Goal: Task Accomplishment & Management: Manage account settings

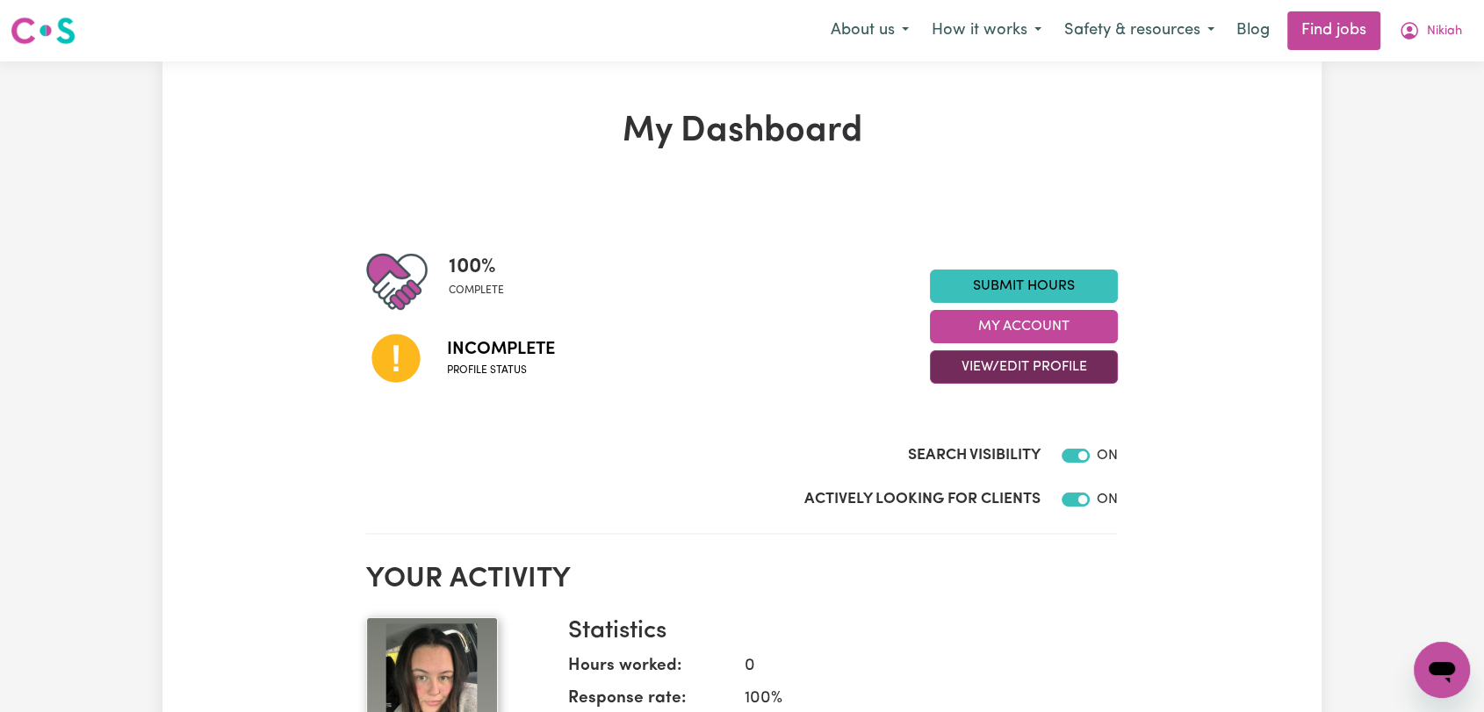
click at [1077, 368] on button "View/Edit Profile" at bounding box center [1024, 366] width 188 height 33
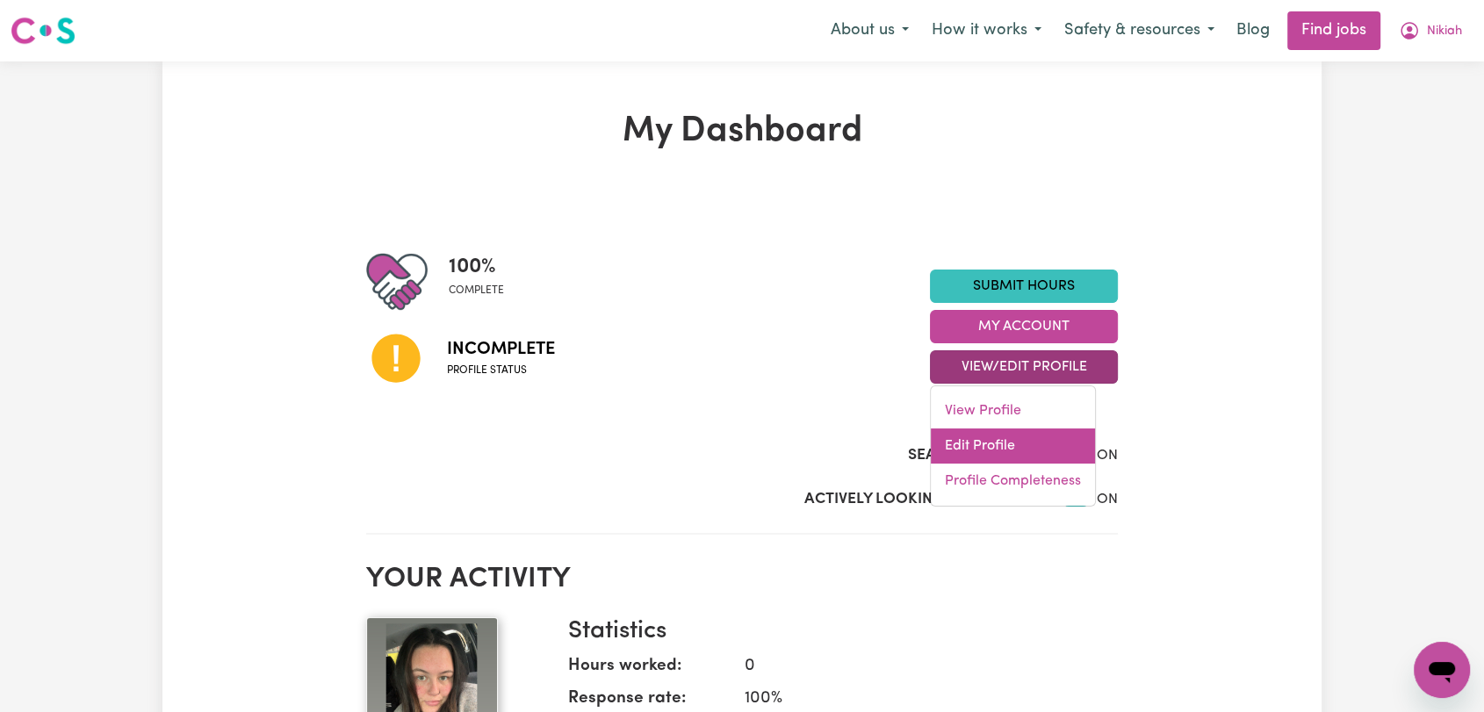
click at [1029, 443] on link "Edit Profile" at bounding box center [1013, 446] width 164 height 35
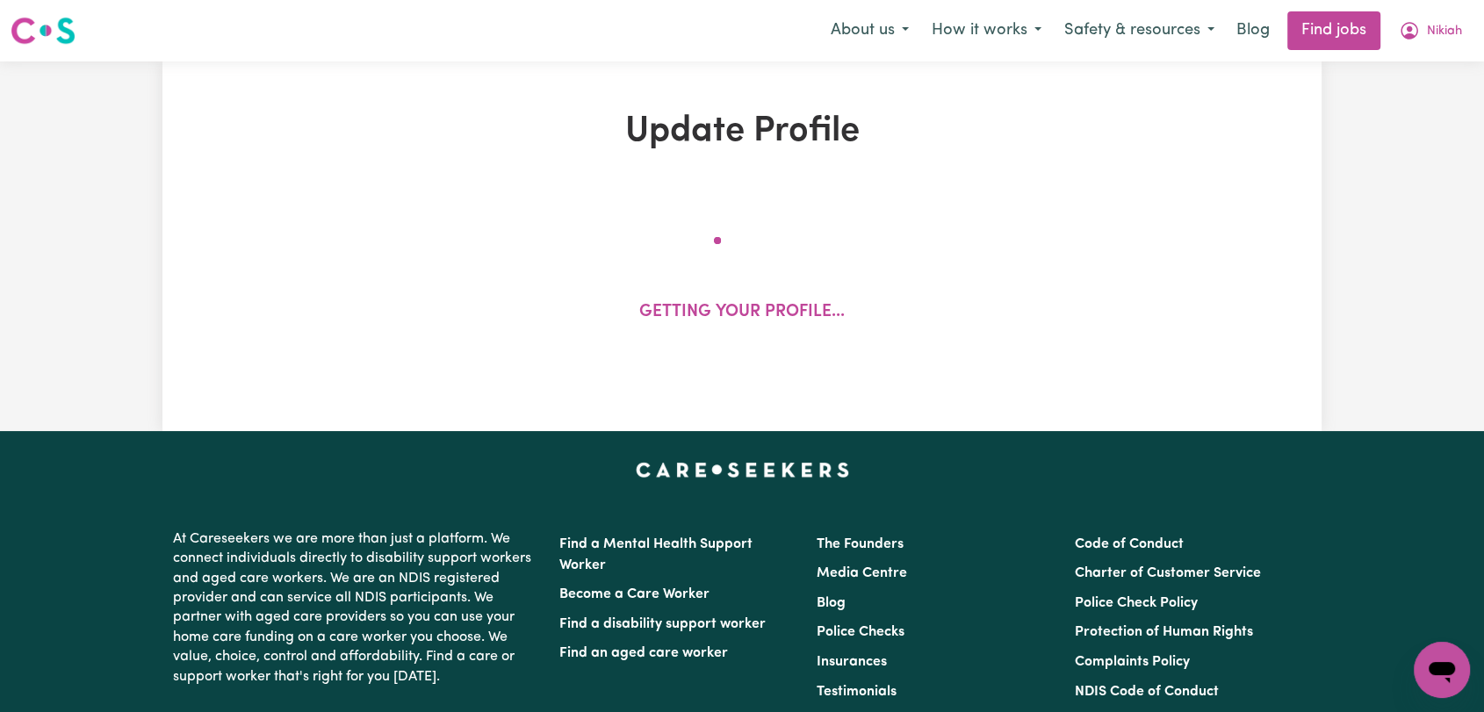
select select "[DEMOGRAPHIC_DATA]"
select select "[DEMOGRAPHIC_DATA] Citizen"
select select "Studying a healthcare related degree or qualification"
select select "50"
select select "60"
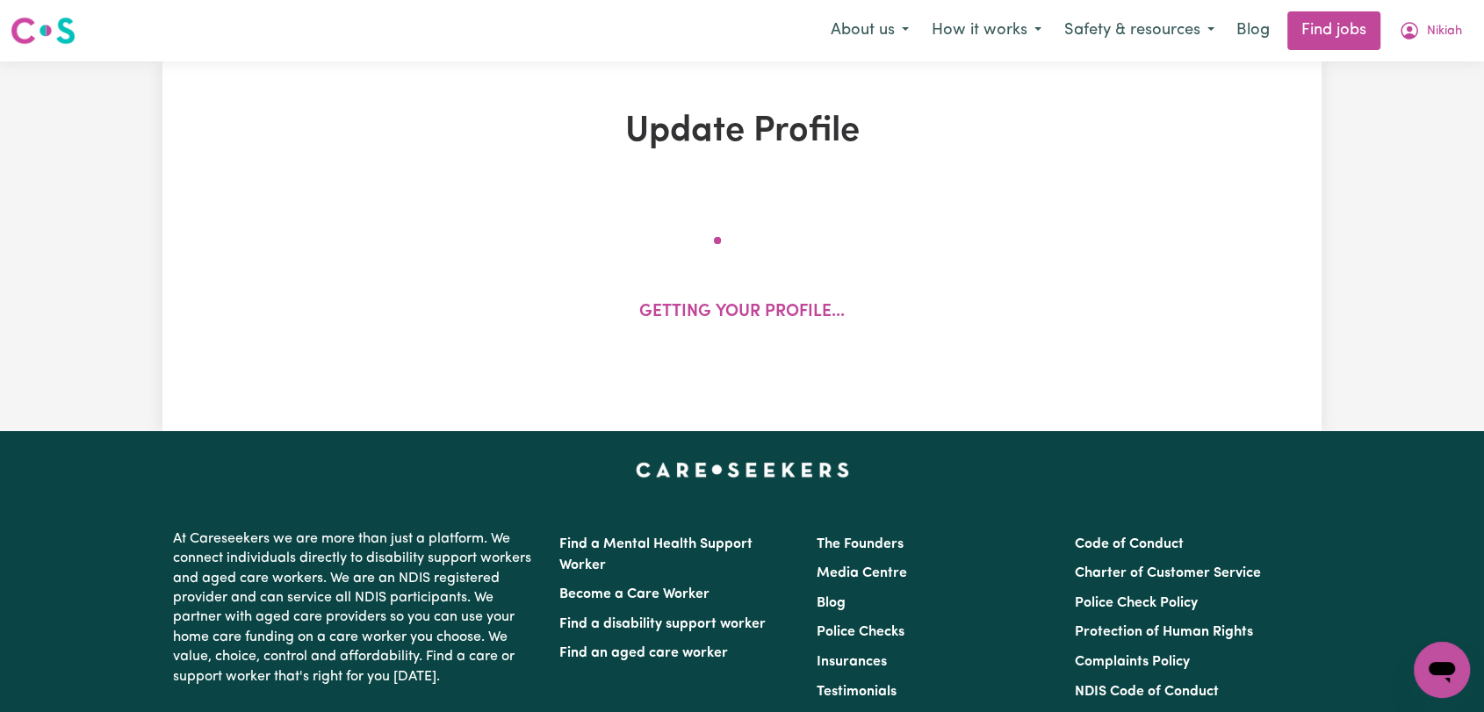
select select "75"
select select "90"
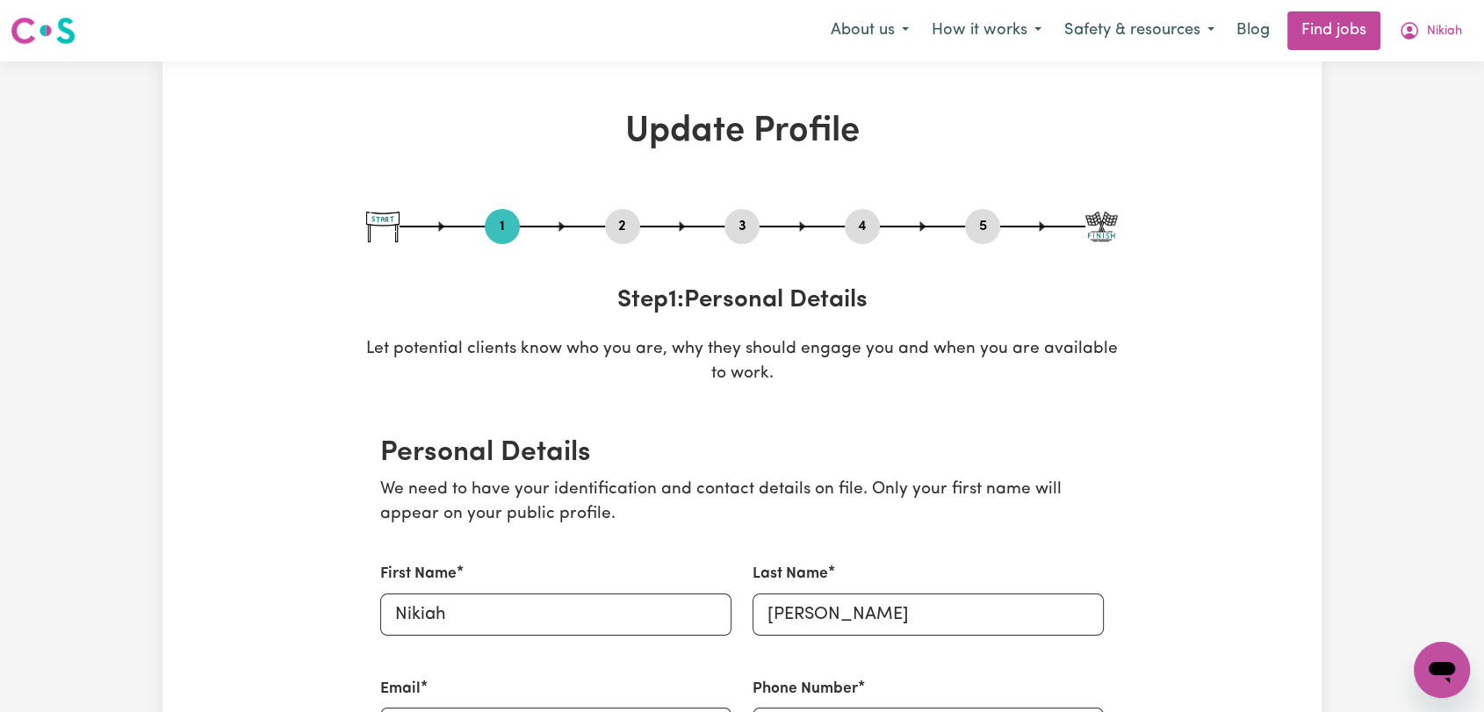
click at [971, 229] on button "5" at bounding box center [982, 226] width 35 height 23
select select "I am providing services privately on my own"
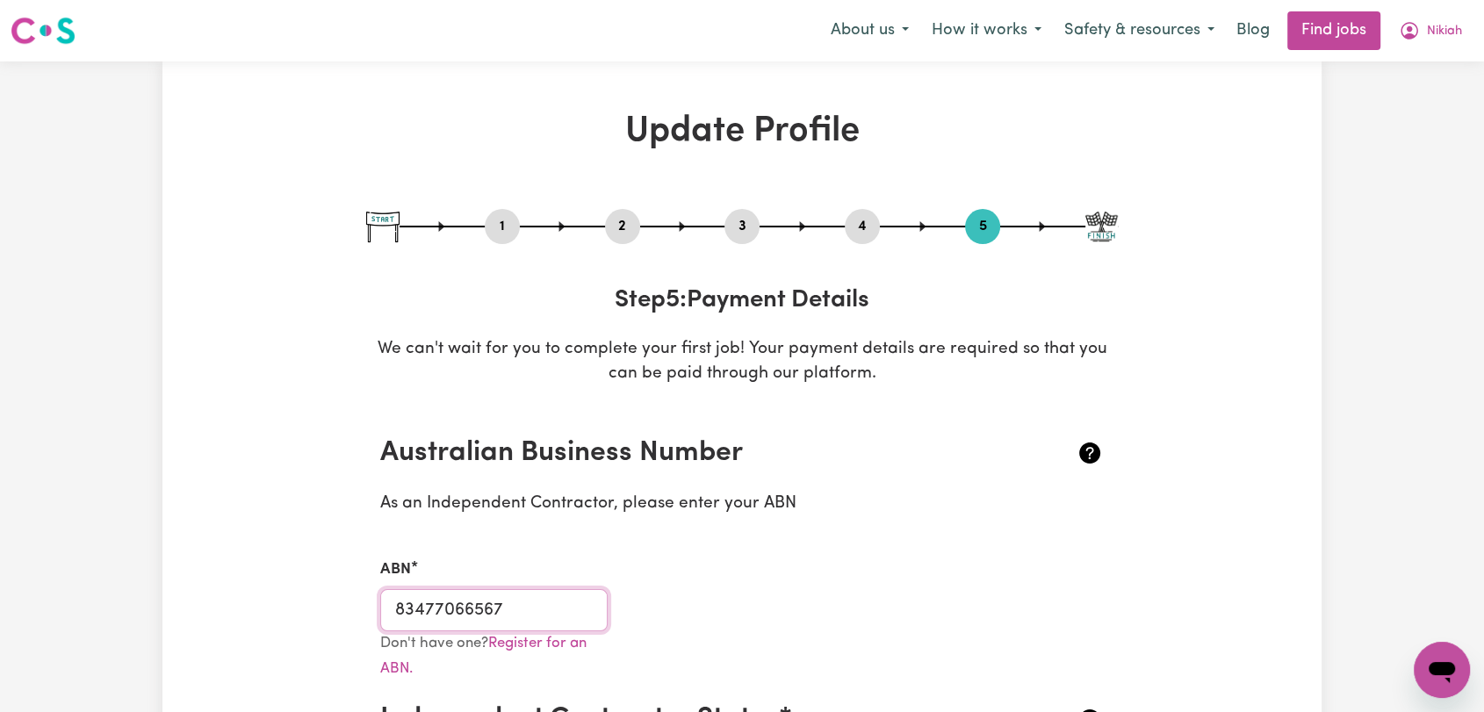
click at [460, 607] on input "83477066567" at bounding box center [493, 610] width 227 height 42
click at [621, 215] on button "2" at bounding box center [622, 226] width 35 height 23
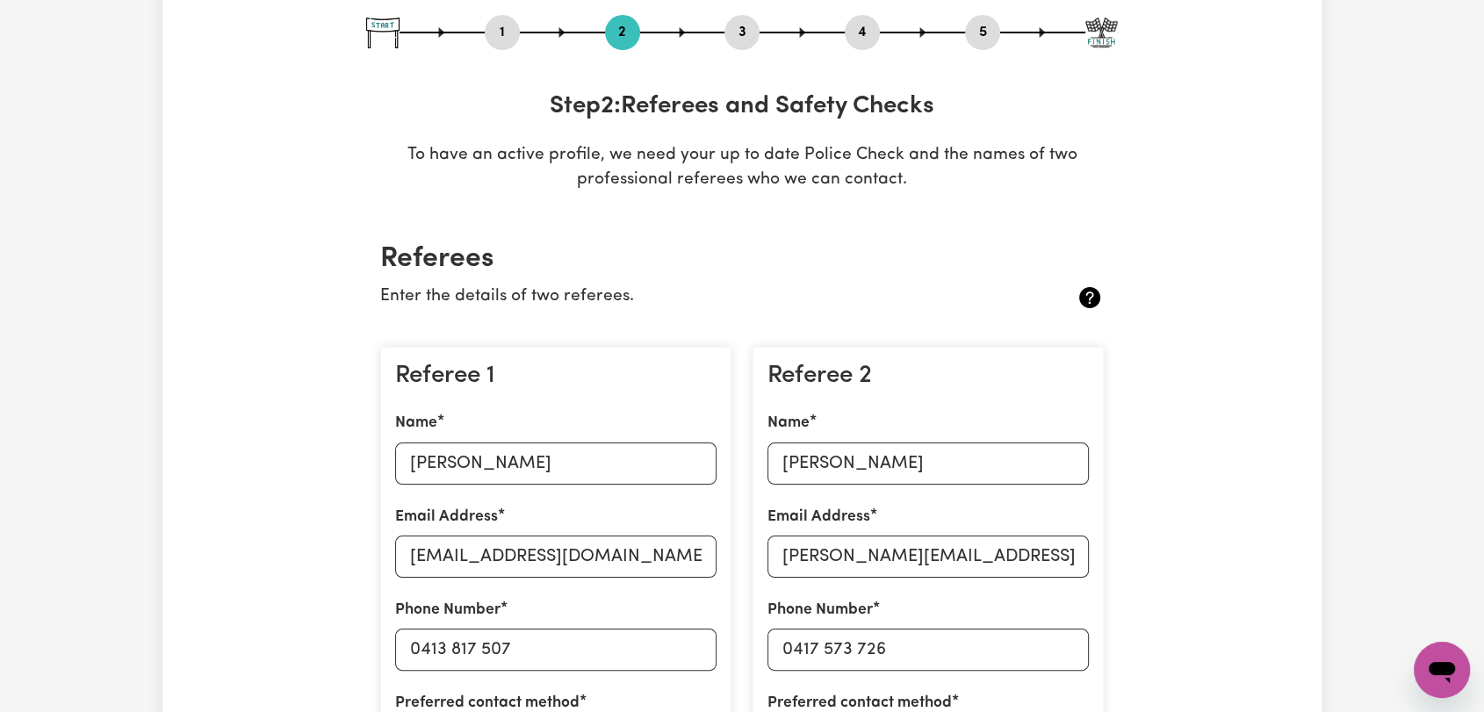
scroll to position [195, 0]
click at [504, 465] on input "[PERSON_NAME]" at bounding box center [555, 463] width 321 height 42
click at [504, 464] on input "[PERSON_NAME]" at bounding box center [555, 463] width 321 height 42
click at [520, 557] on input "[EMAIL_ADDRESS][DOMAIN_NAME]" at bounding box center [555, 556] width 321 height 42
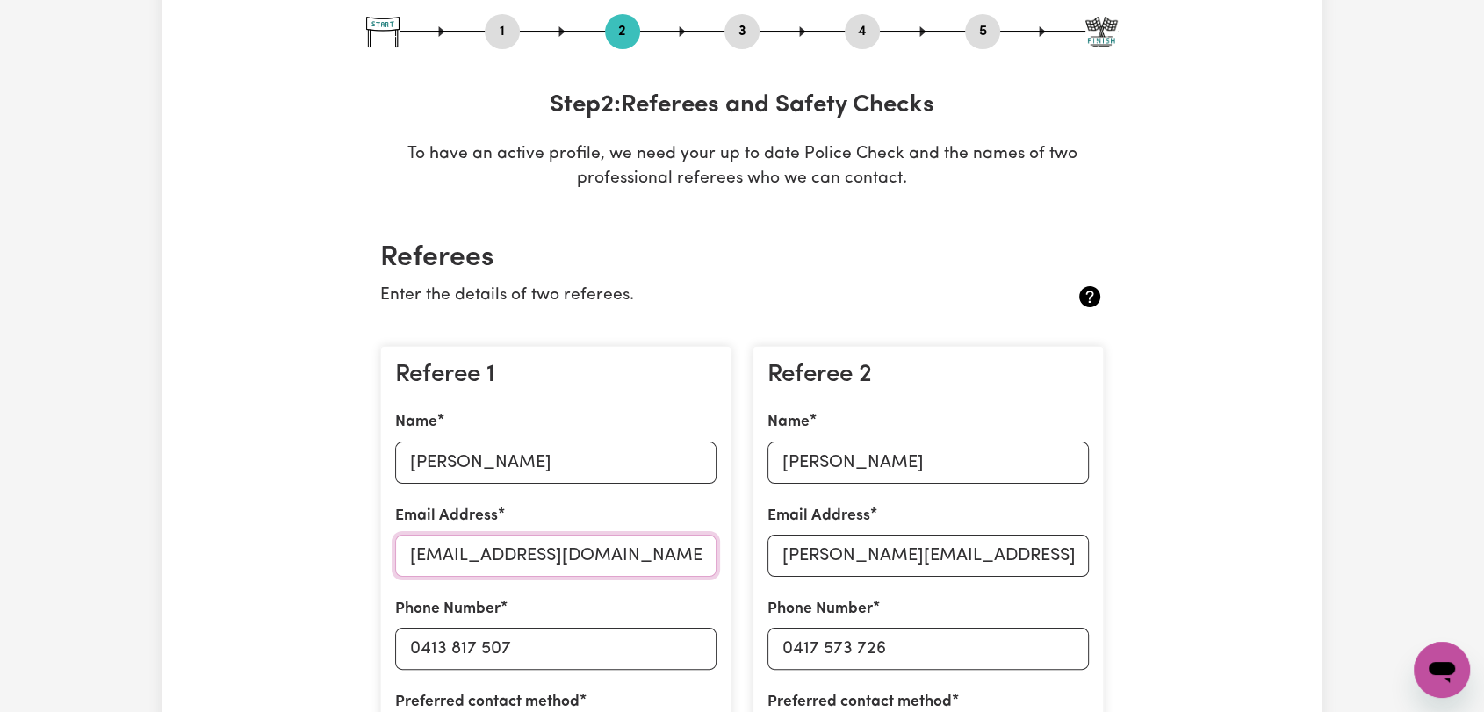
click at [520, 557] on input "[EMAIL_ADDRESS][DOMAIN_NAME]" at bounding box center [555, 556] width 321 height 42
click at [477, 641] on input "0413 817 507" at bounding box center [555, 649] width 321 height 42
click at [477, 640] on input "0413 817 507" at bounding box center [555, 649] width 321 height 42
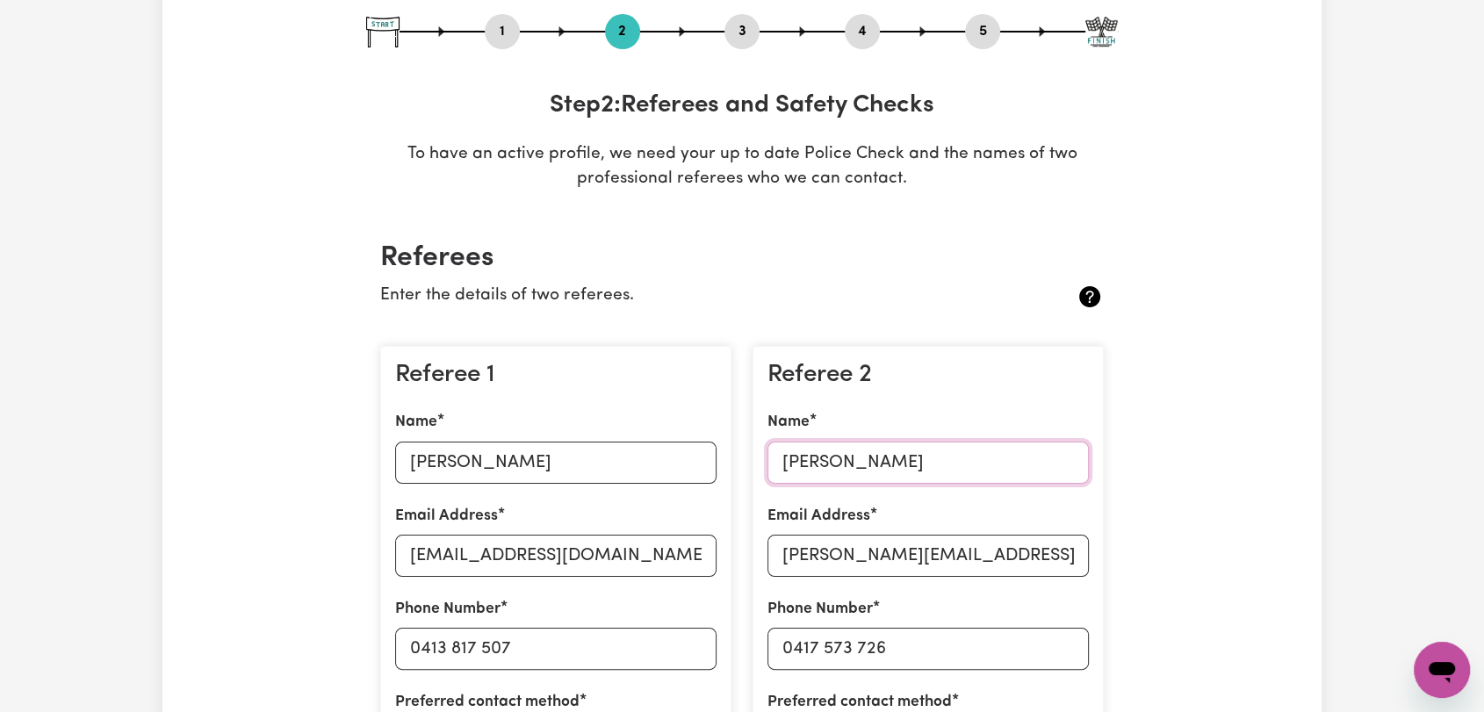
click at [835, 466] on input "[PERSON_NAME]" at bounding box center [928, 463] width 321 height 42
click at [957, 554] on input "[PERSON_NAME][EMAIL_ADDRESS][PERSON_NAME][DOMAIN_NAME]" at bounding box center [928, 556] width 321 height 42
click at [957, 553] on input "[PERSON_NAME][EMAIL_ADDRESS][PERSON_NAME][DOMAIN_NAME]" at bounding box center [928, 556] width 321 height 42
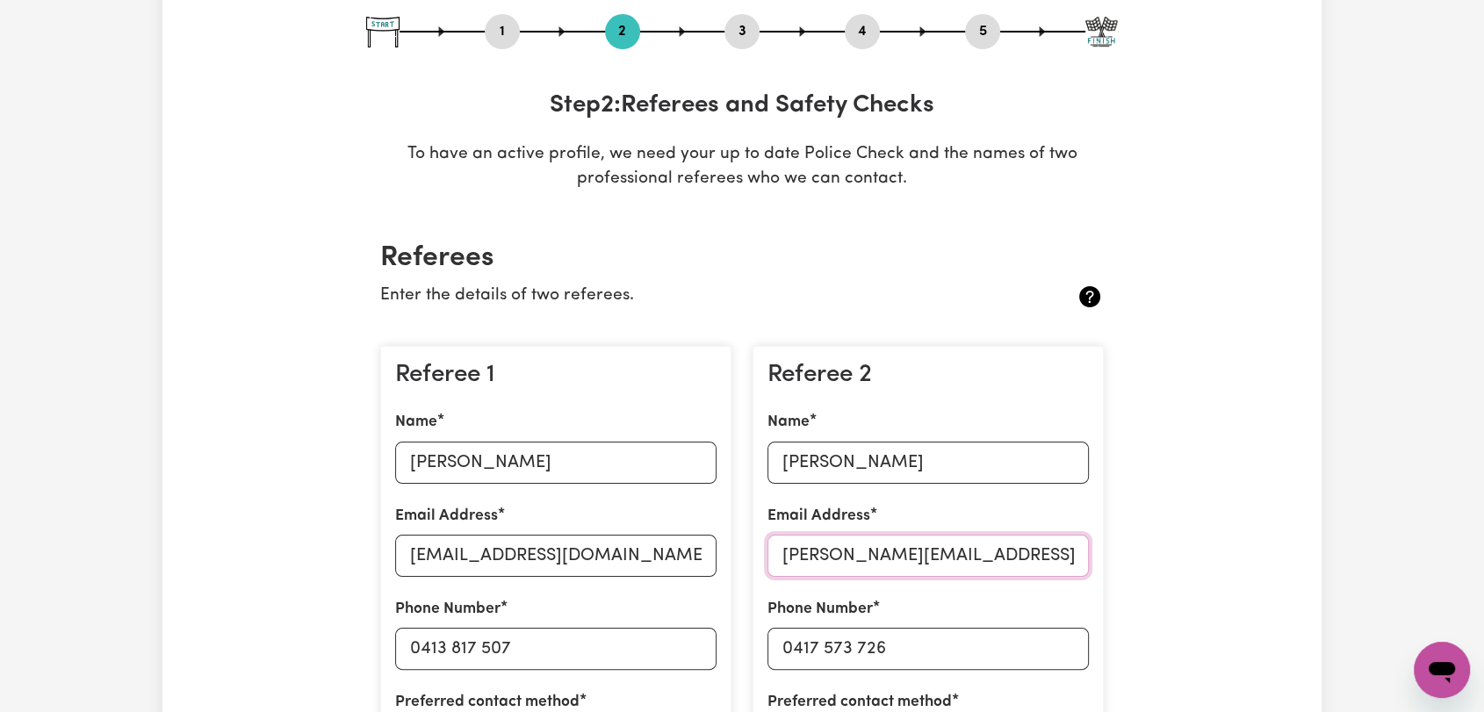
click at [957, 553] on input "[PERSON_NAME][EMAIL_ADDRESS][PERSON_NAME][DOMAIN_NAME]" at bounding box center [928, 556] width 321 height 42
click at [800, 648] on input "0417 573 726" at bounding box center [928, 649] width 321 height 42
paste input "[PERSON_NAME][EMAIL_ADDRESS][PERSON_NAME][DOMAIN_NAME]"
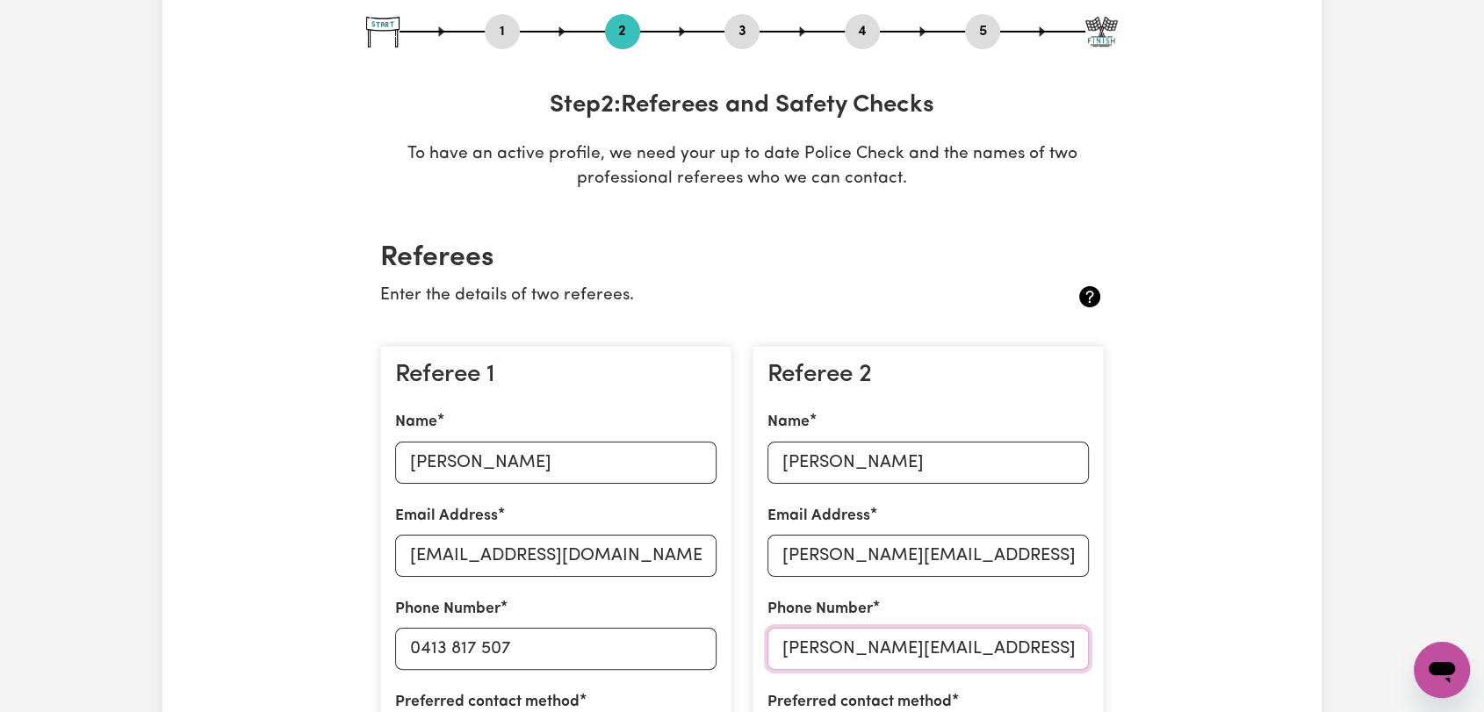
type input "[PERSON_NAME][EMAIL_ADDRESS][PERSON_NAME][DOMAIN_NAME]"
drag, startPoint x: 768, startPoint y: 402, endPoint x: 669, endPoint y: -61, distance: 473.3
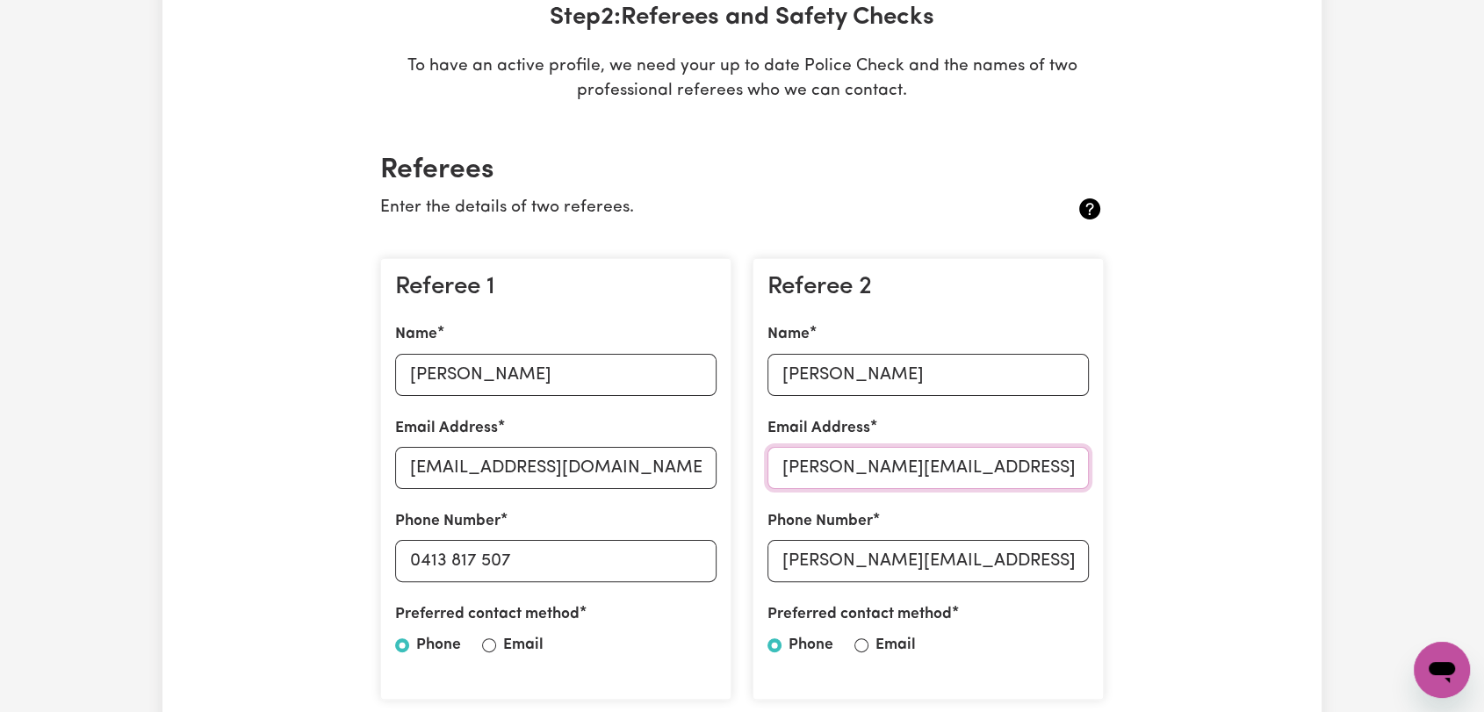
scroll to position [487, 0]
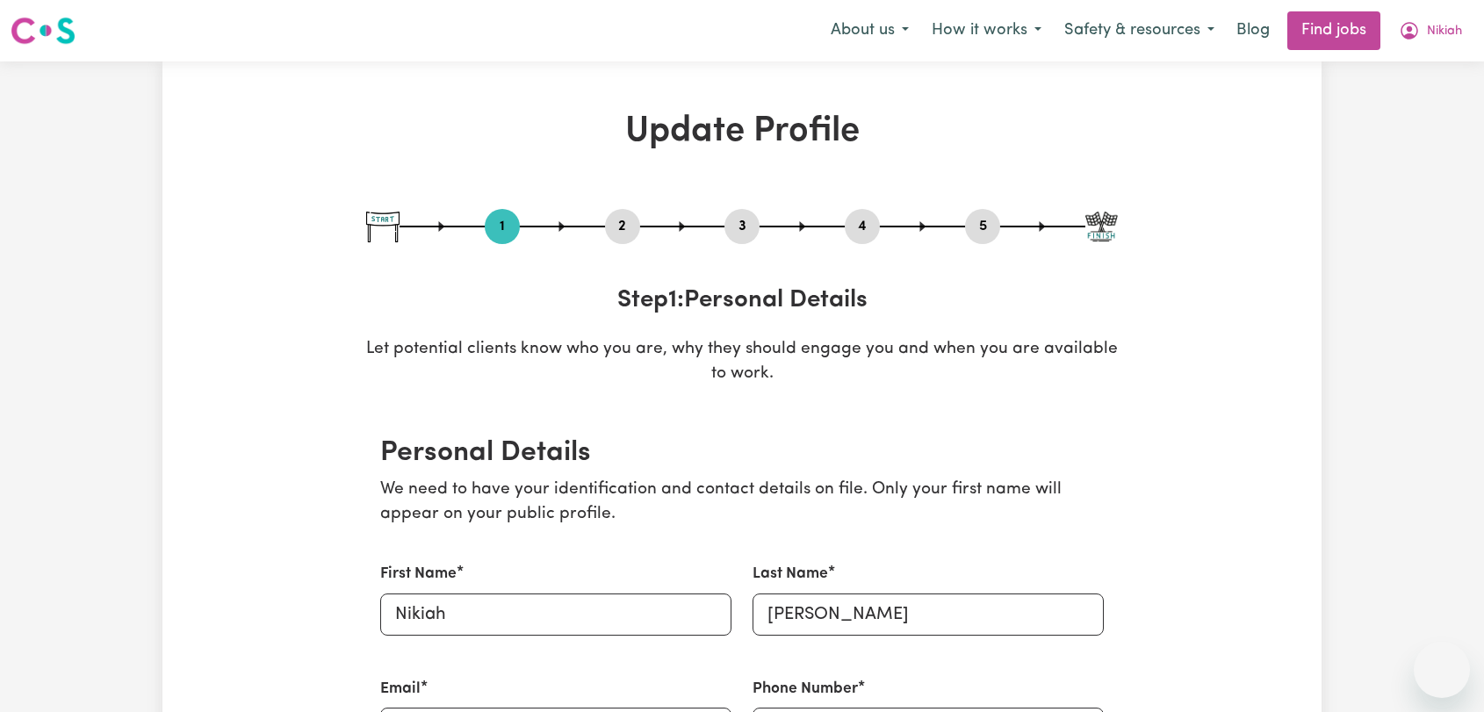
select select "[DEMOGRAPHIC_DATA]"
select select "[DEMOGRAPHIC_DATA] Citizen"
select select "Studying a healthcare related degree or qualification"
select select "50"
select select "60"
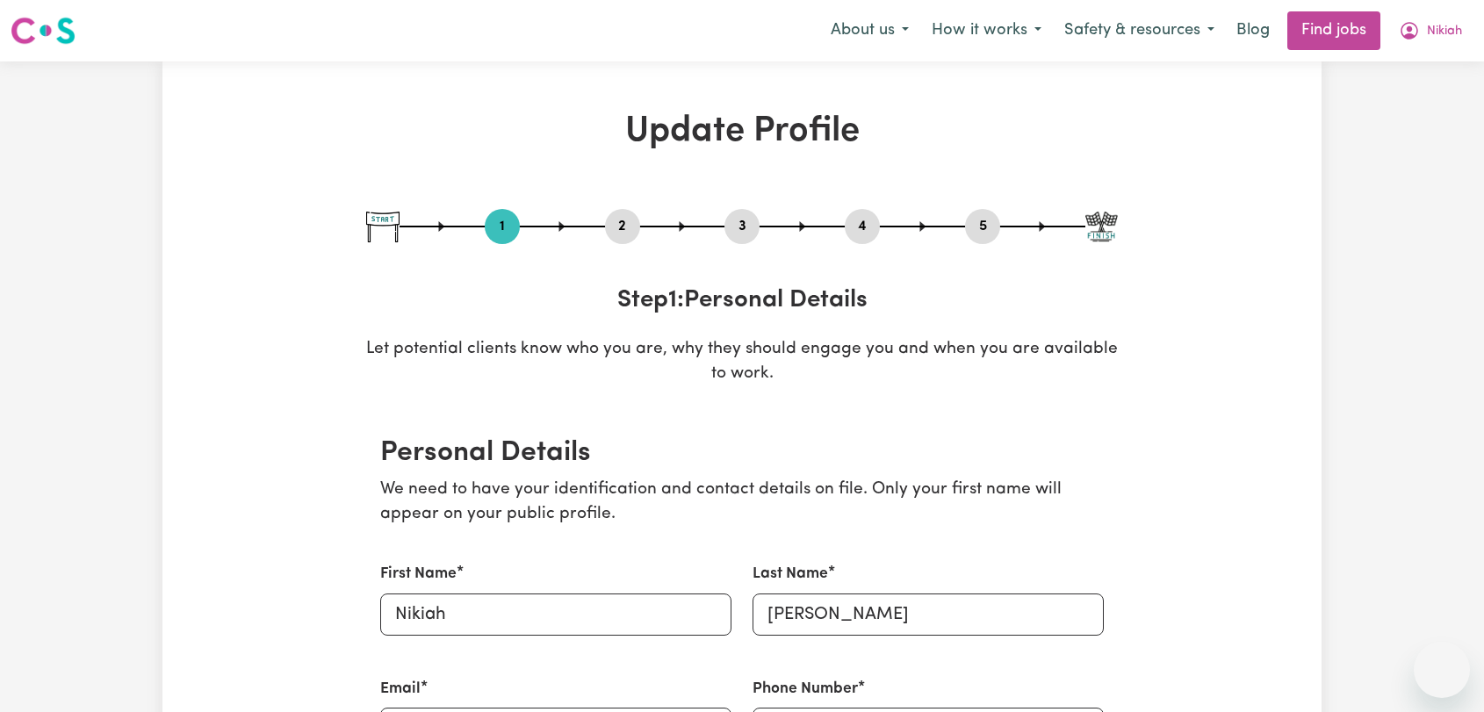
select select "75"
select select "90"
click at [617, 215] on button "2" at bounding box center [622, 226] width 35 height 23
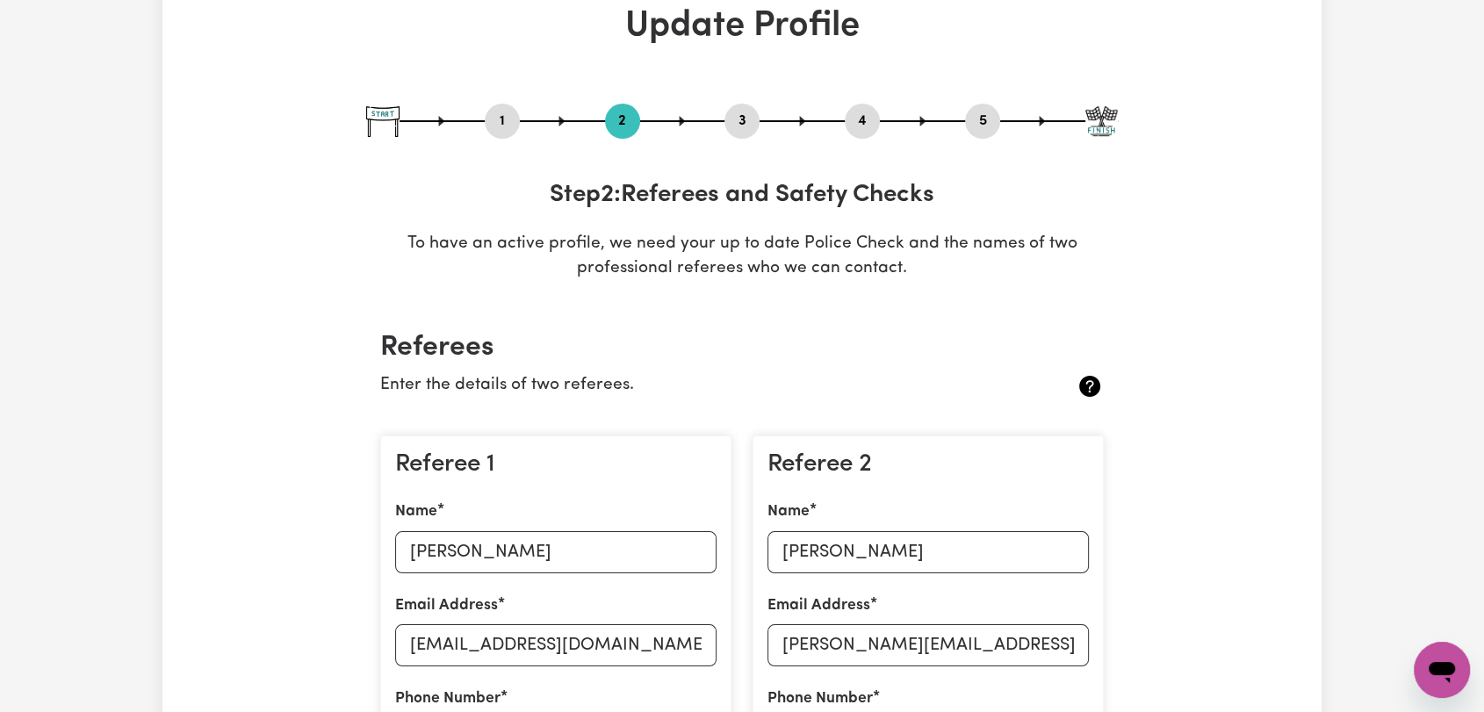
scroll to position [292, 0]
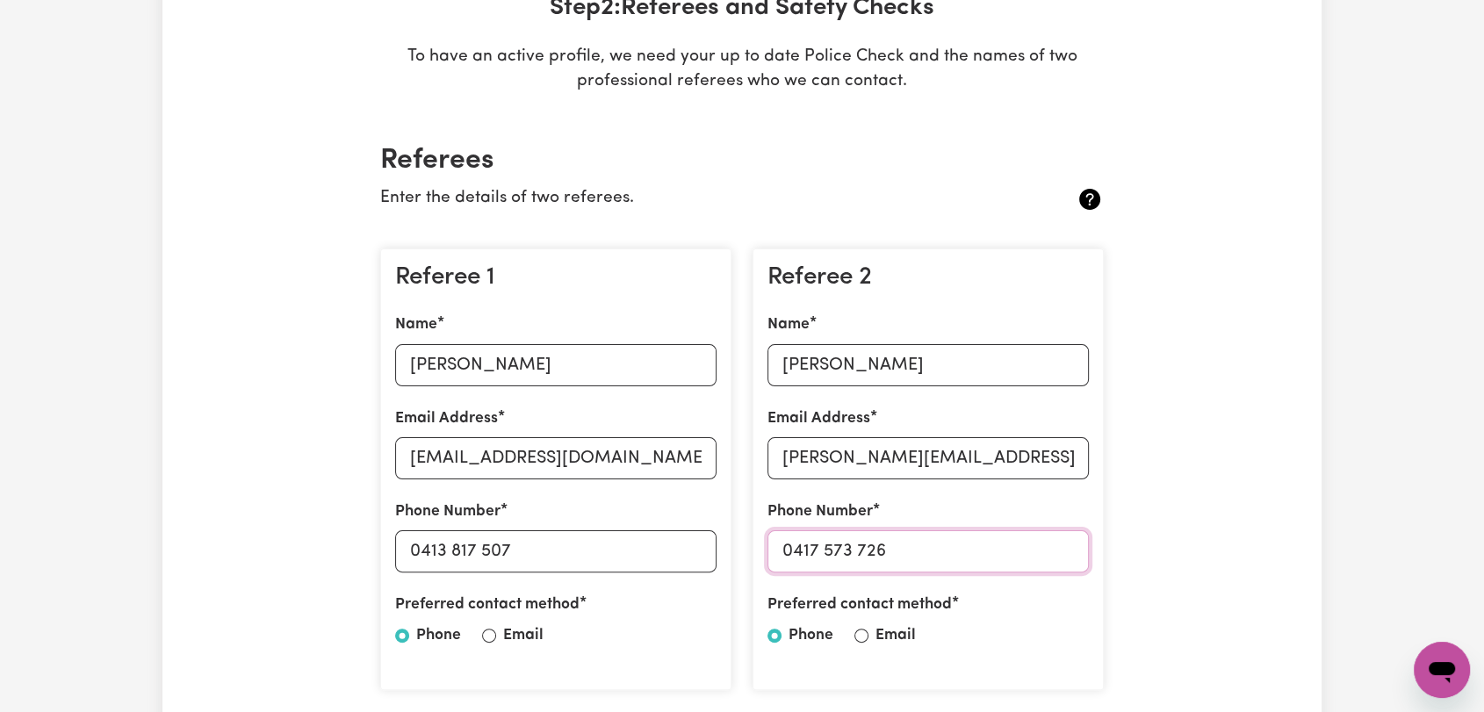
click at [858, 547] on input "0417 573 726" at bounding box center [928, 551] width 321 height 42
click at [860, 547] on input "0417 573 726" at bounding box center [928, 551] width 321 height 42
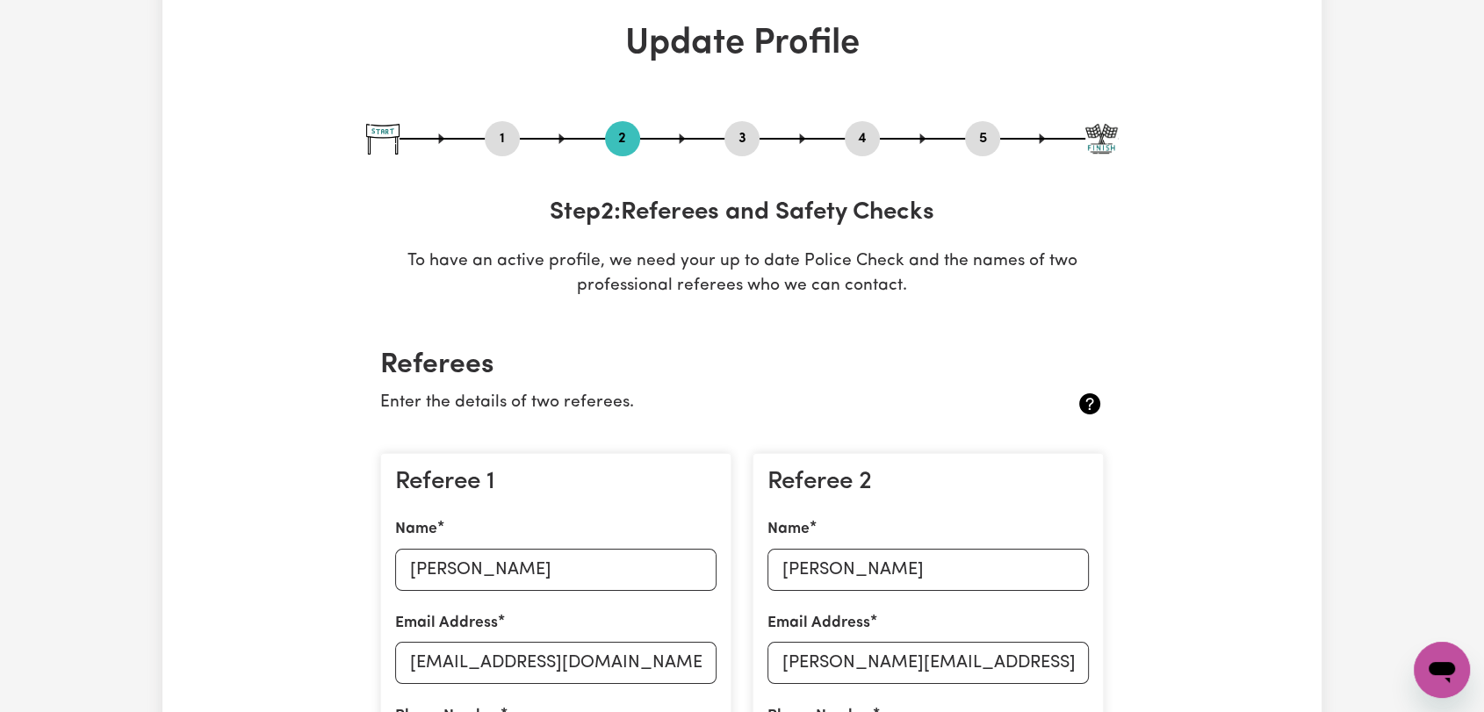
scroll to position [0, 0]
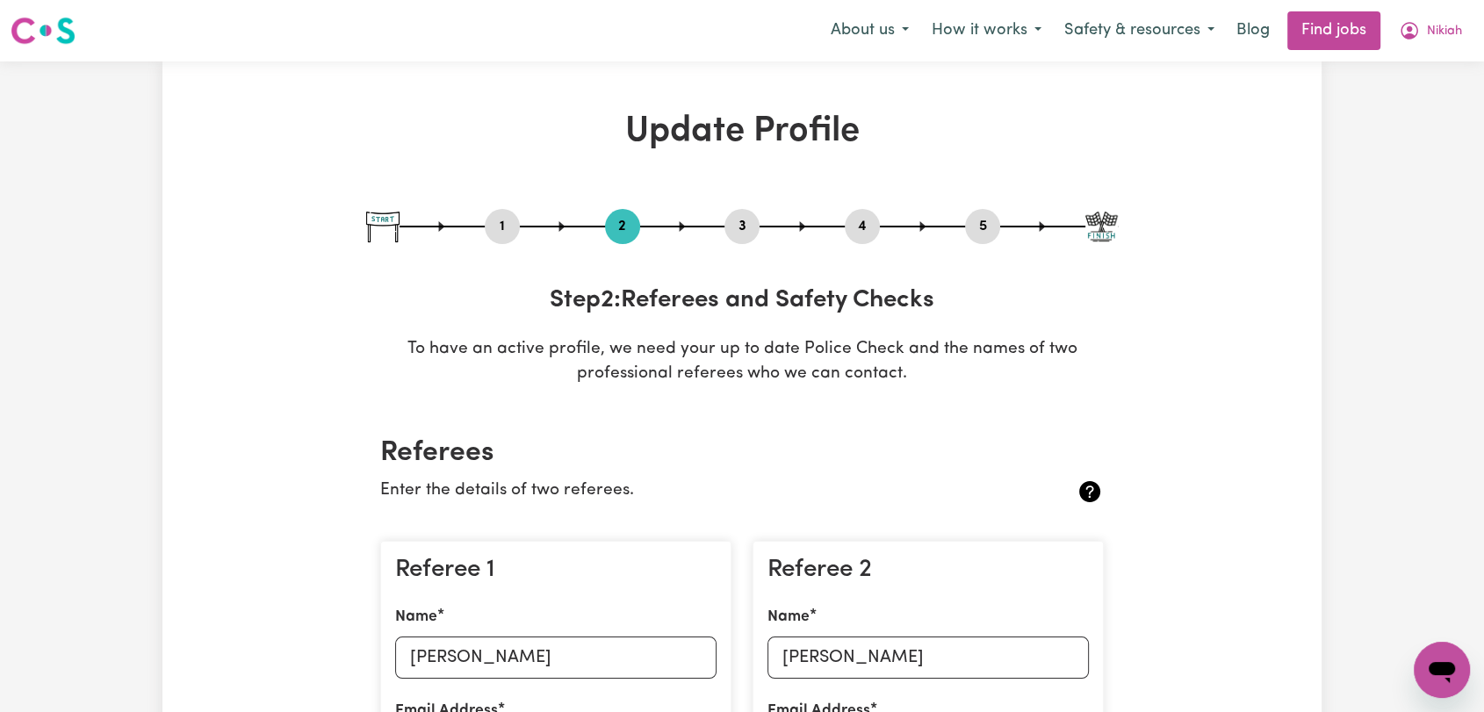
click at [861, 228] on button "4" at bounding box center [862, 226] width 35 height 23
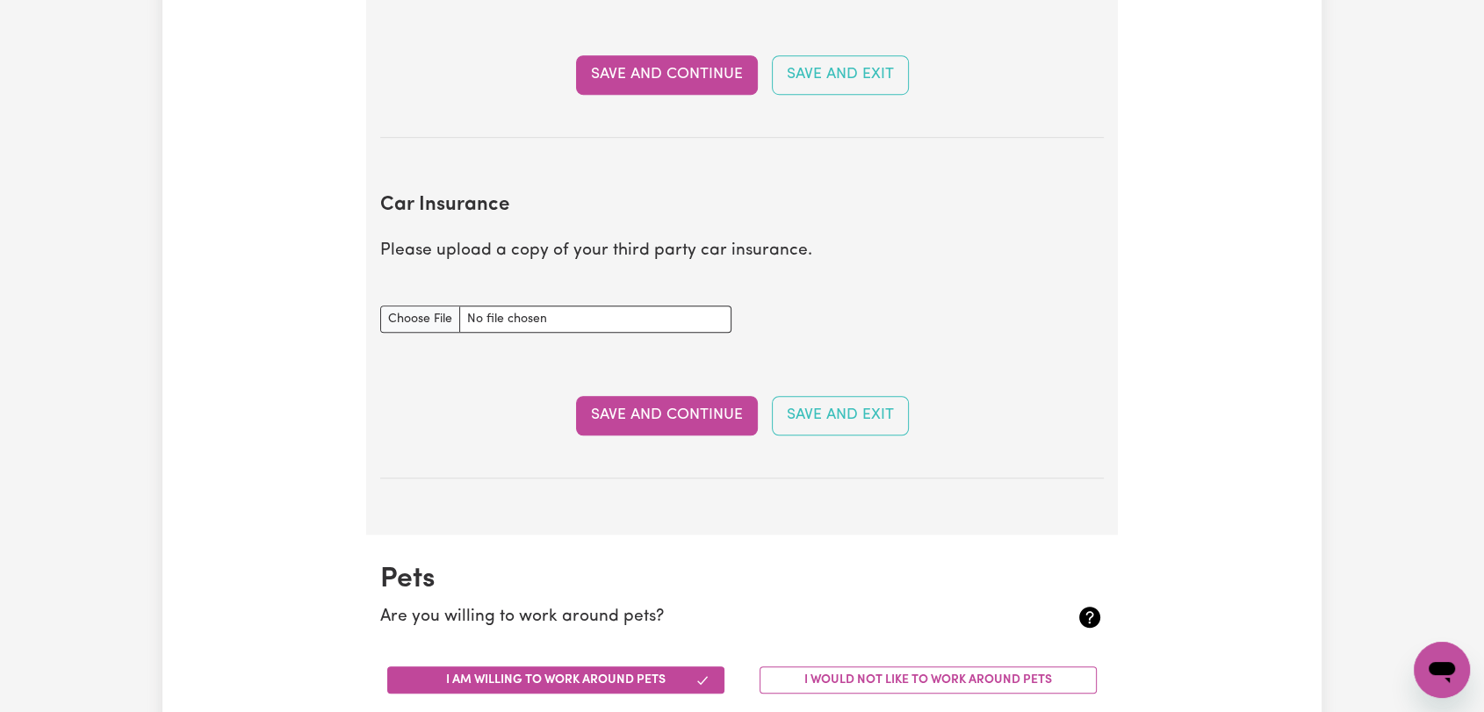
scroll to position [976, 0]
